Goal: Information Seeking & Learning: Learn about a topic

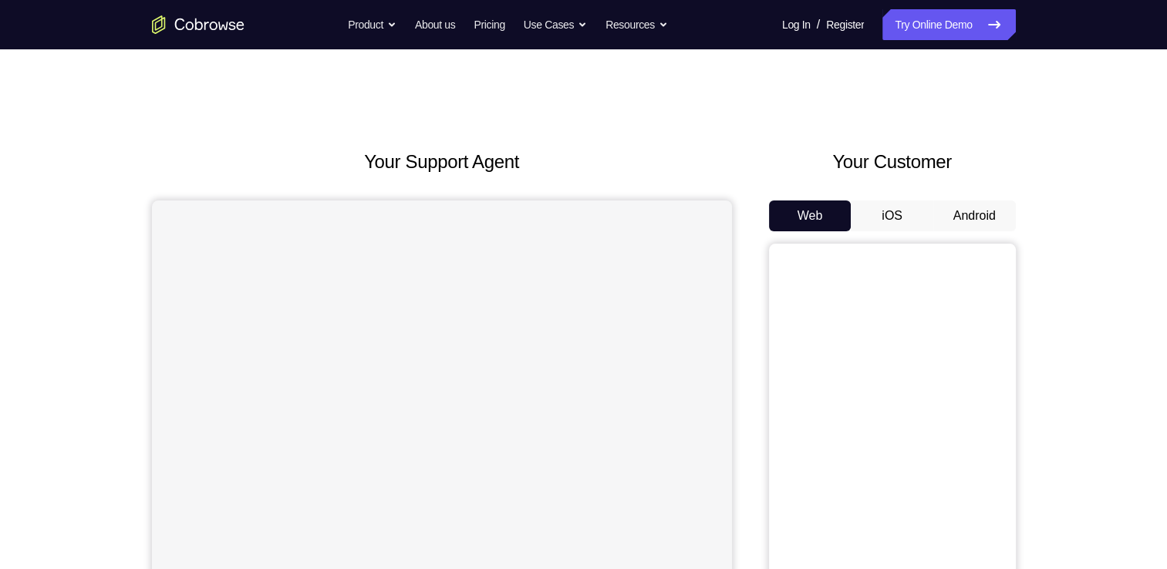
click at [952, 211] on button "Android" at bounding box center [975, 216] width 83 height 31
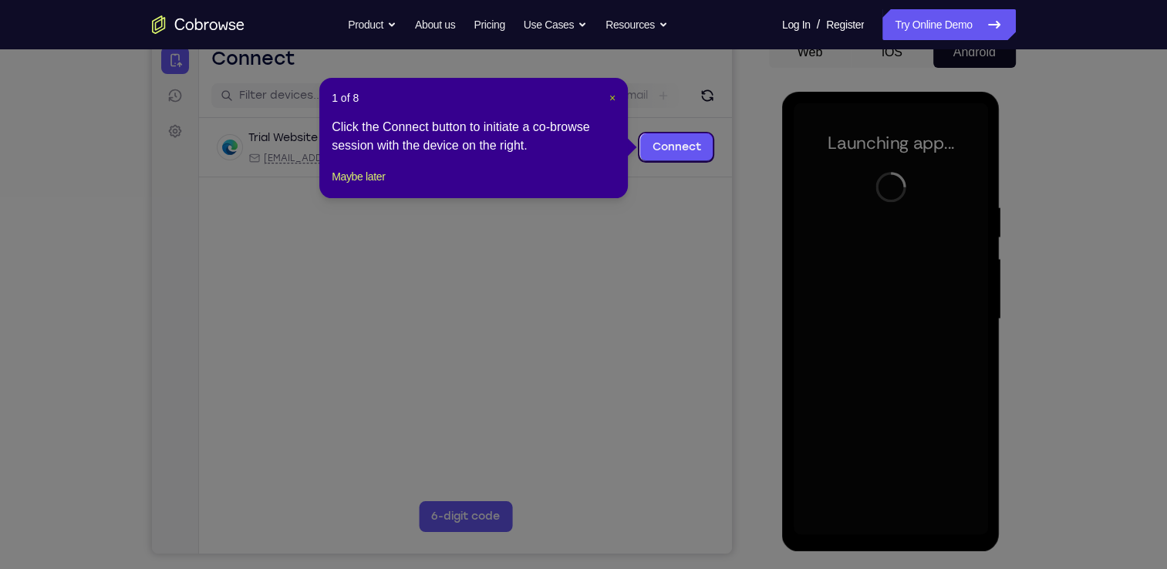
click at [611, 100] on span "×" at bounding box center [613, 98] width 6 height 12
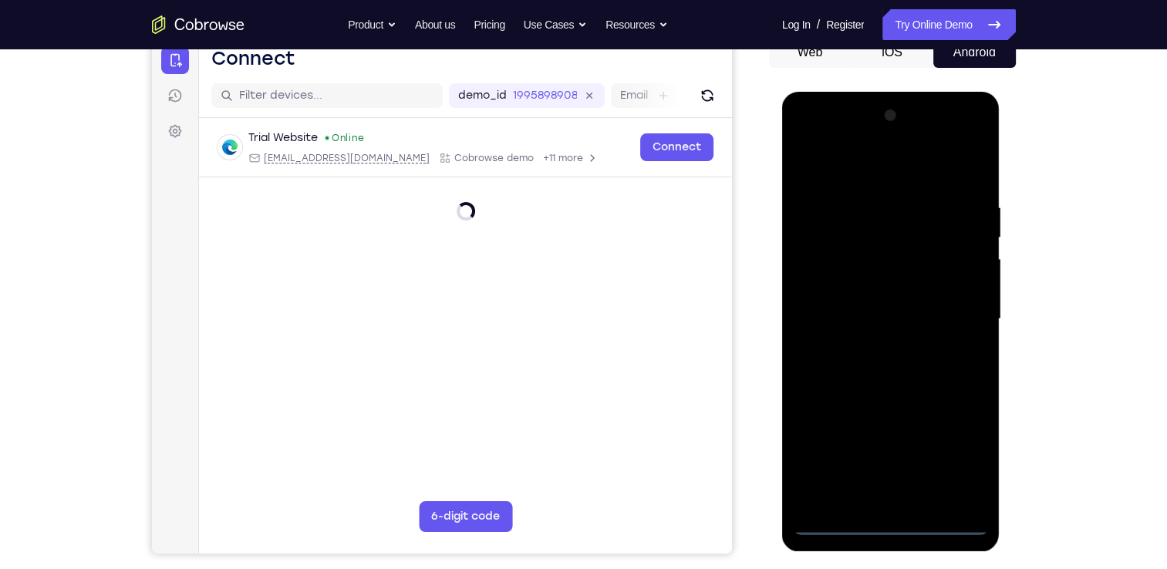
click at [887, 515] on div at bounding box center [891, 319] width 194 height 432
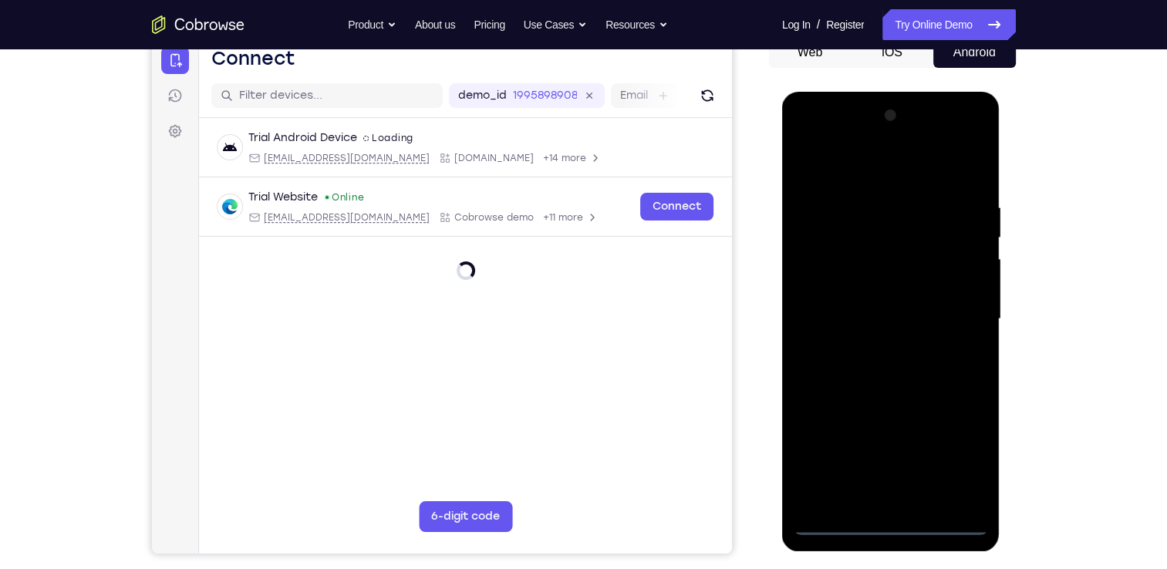
click at [887, 515] on div at bounding box center [891, 319] width 194 height 432
click at [889, 519] on div at bounding box center [891, 319] width 194 height 432
click at [958, 448] on div at bounding box center [891, 319] width 194 height 432
click at [892, 526] on div at bounding box center [891, 319] width 194 height 432
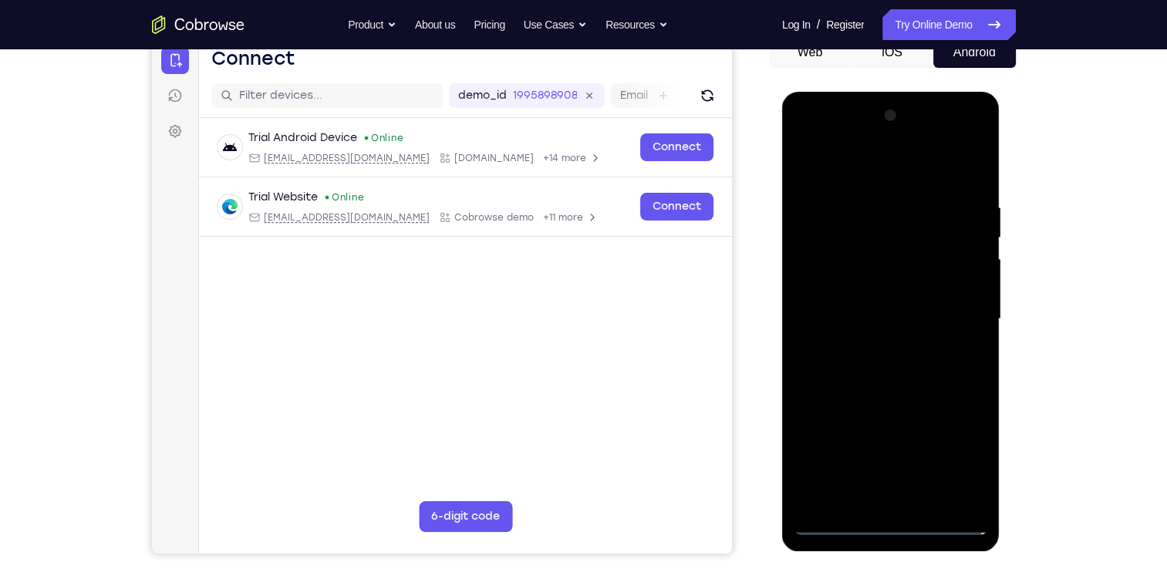
click at [954, 455] on div at bounding box center [891, 319] width 194 height 432
click at [880, 167] on div at bounding box center [891, 319] width 194 height 432
click at [954, 316] on div at bounding box center [891, 319] width 194 height 432
click at [872, 347] on div at bounding box center [891, 319] width 194 height 432
click at [870, 303] on div at bounding box center [891, 319] width 194 height 432
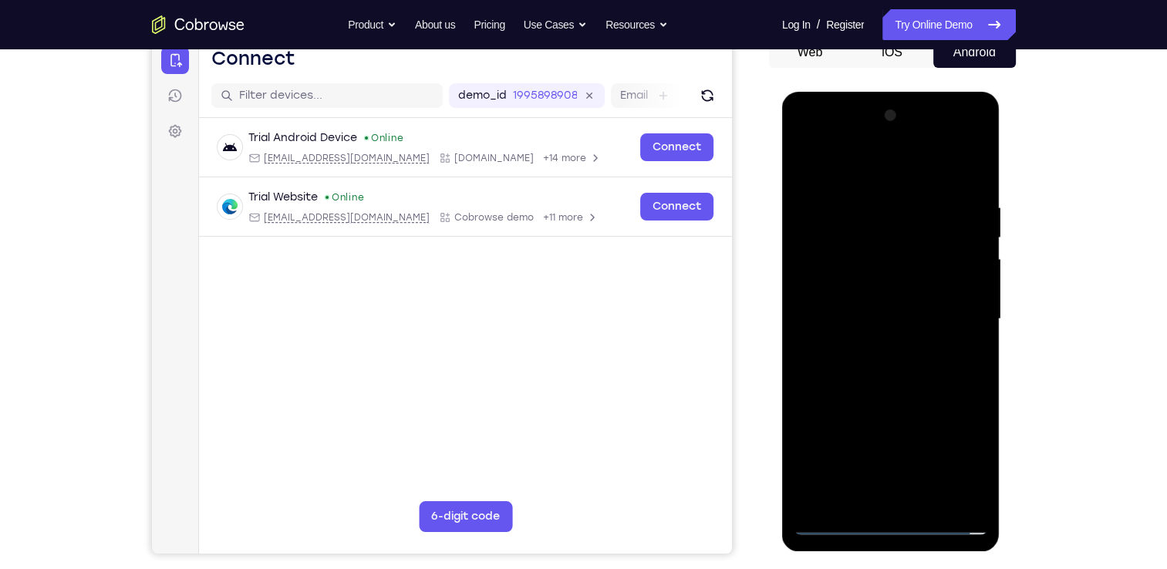
click at [859, 281] on div at bounding box center [891, 319] width 194 height 432
click at [870, 314] on div at bounding box center [891, 319] width 194 height 432
click at [940, 366] on div at bounding box center [891, 319] width 194 height 432
click at [915, 366] on div at bounding box center [891, 319] width 194 height 432
click at [867, 350] on div at bounding box center [891, 319] width 194 height 432
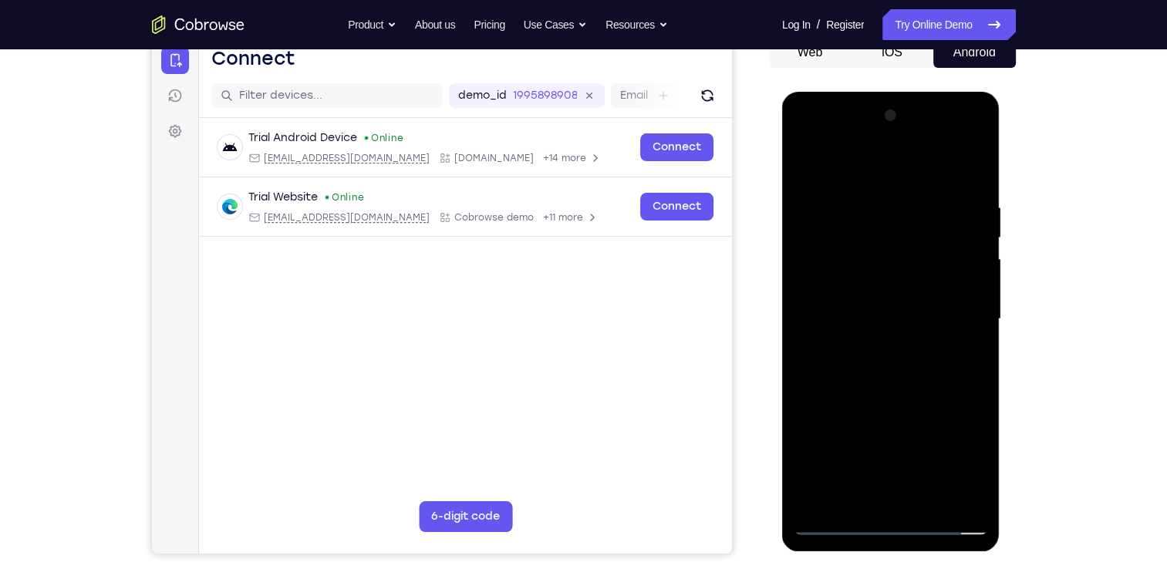
click at [873, 392] on div at bounding box center [891, 319] width 194 height 432
click at [879, 243] on div at bounding box center [891, 319] width 194 height 432
click at [882, 276] on div at bounding box center [891, 319] width 194 height 432
click at [828, 295] on div at bounding box center [891, 319] width 194 height 432
click at [814, 498] on div at bounding box center [891, 319] width 194 height 432
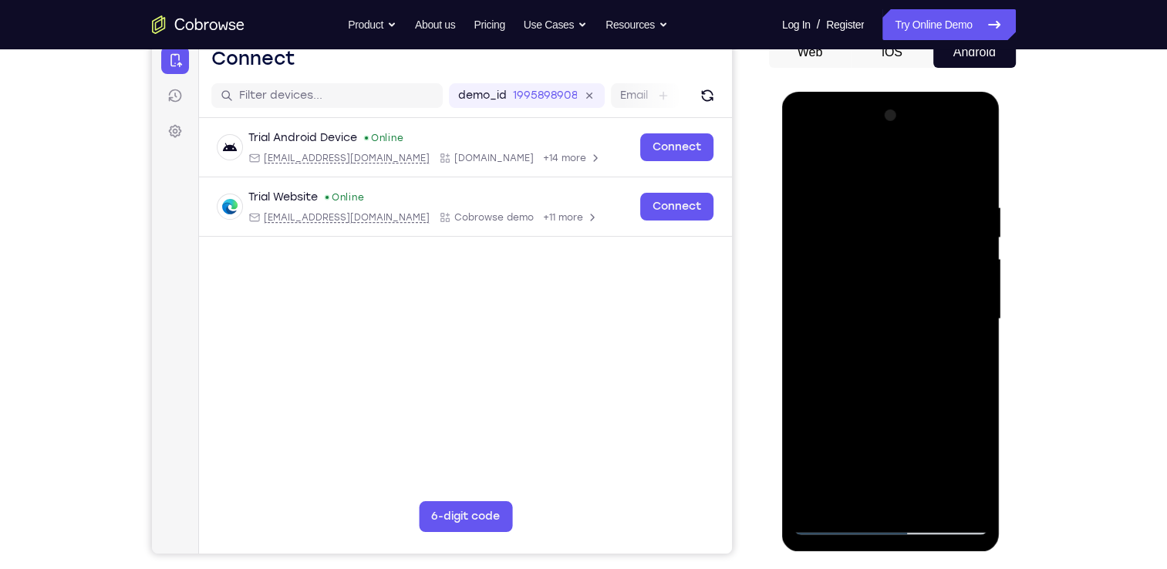
click at [813, 501] on div at bounding box center [891, 319] width 194 height 432
